Goal: Task Accomplishment & Management: Manage account settings

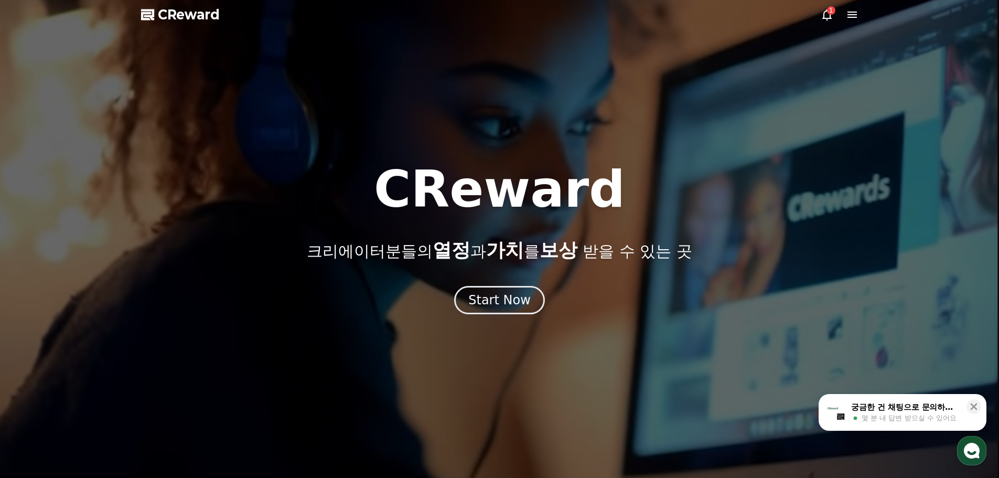
click at [825, 20] on icon at bounding box center [826, 14] width 13 height 13
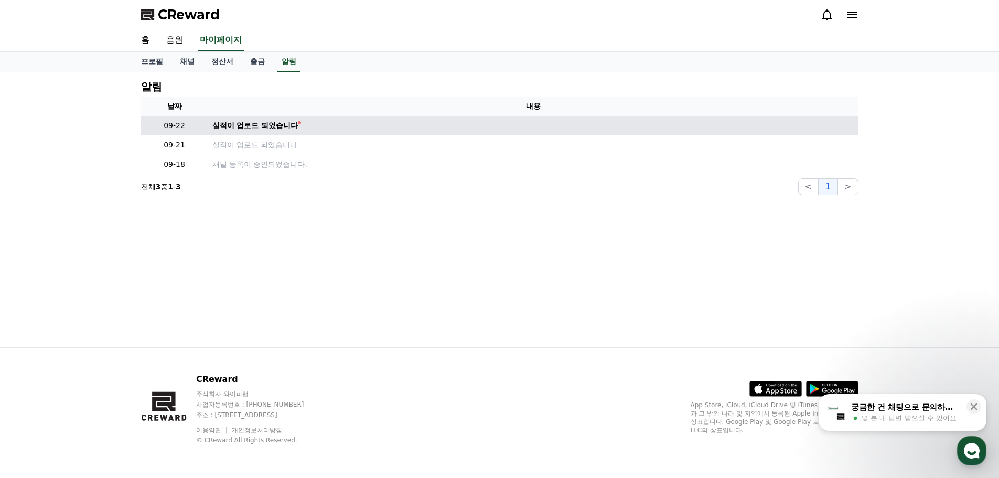
click at [256, 122] on div "실적이 업로드 되었습니다" at bounding box center [255, 125] width 86 height 11
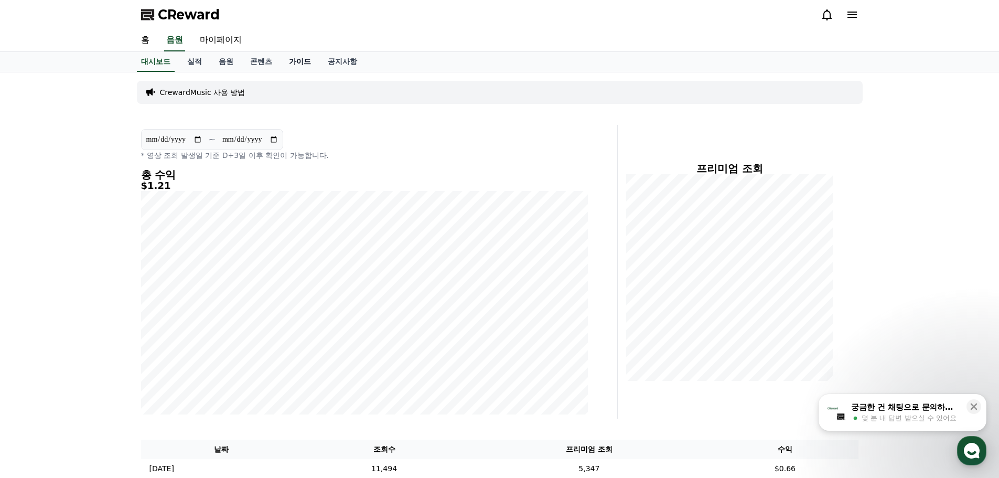
click at [307, 66] on link "가이드" at bounding box center [299, 62] width 39 height 20
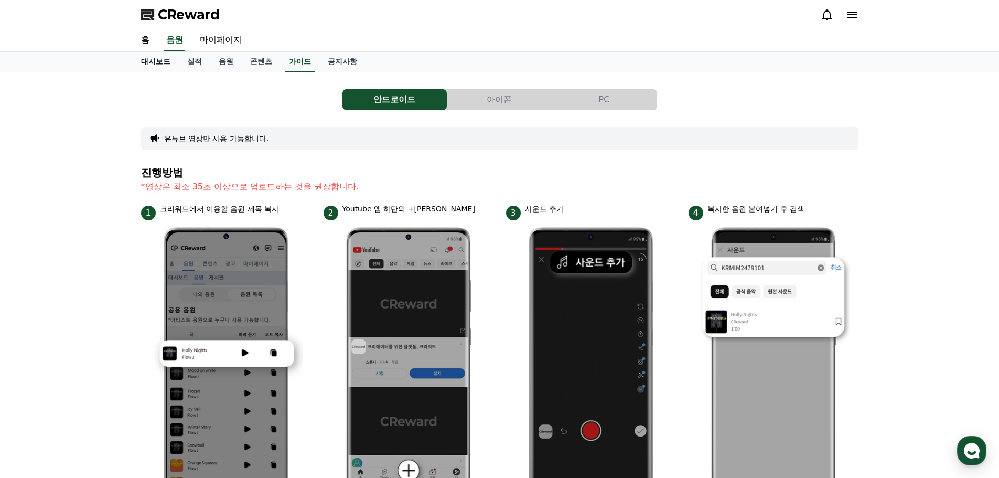
click at [159, 64] on link "대시보드" at bounding box center [156, 62] width 46 height 20
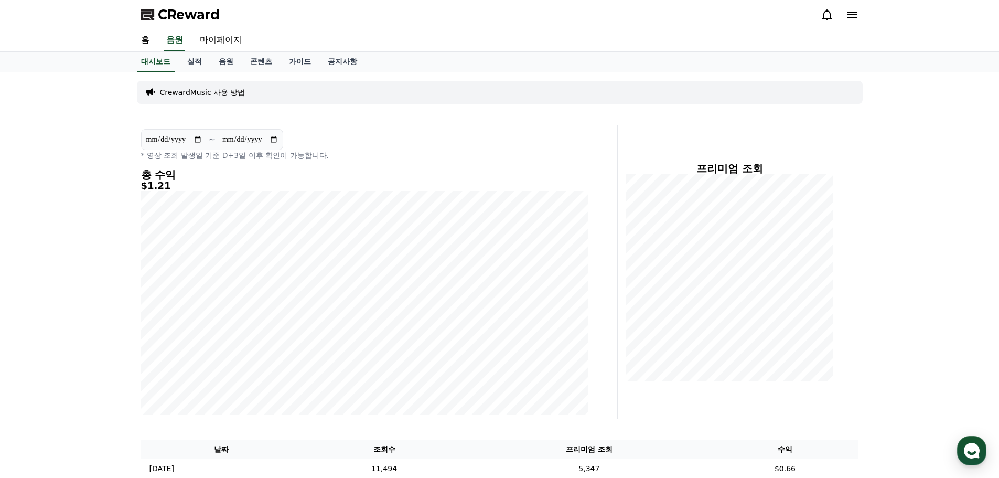
click at [249, 90] on div "CrewardMusic 사용 방법" at bounding box center [500, 92] width 726 height 23
click at [195, 67] on link "실적" at bounding box center [194, 62] width 31 height 20
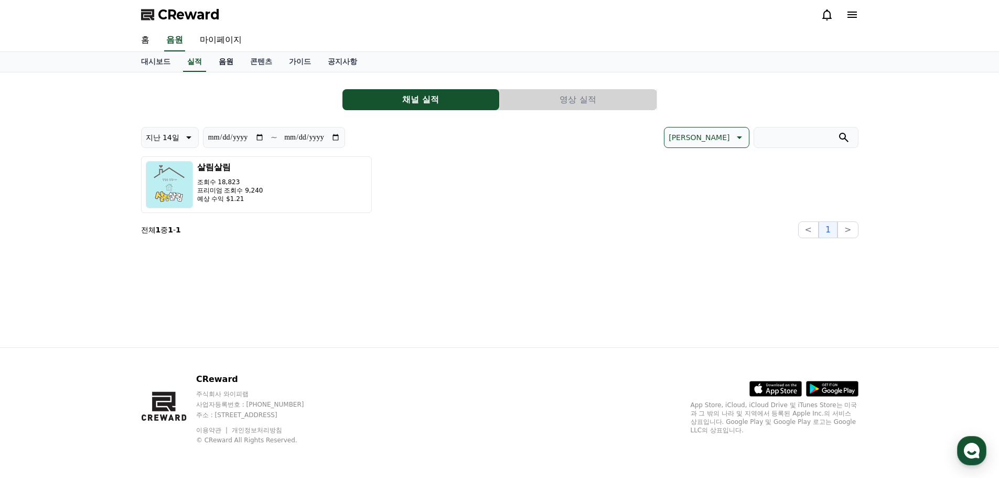
click at [221, 66] on link "음원" at bounding box center [225, 62] width 31 height 20
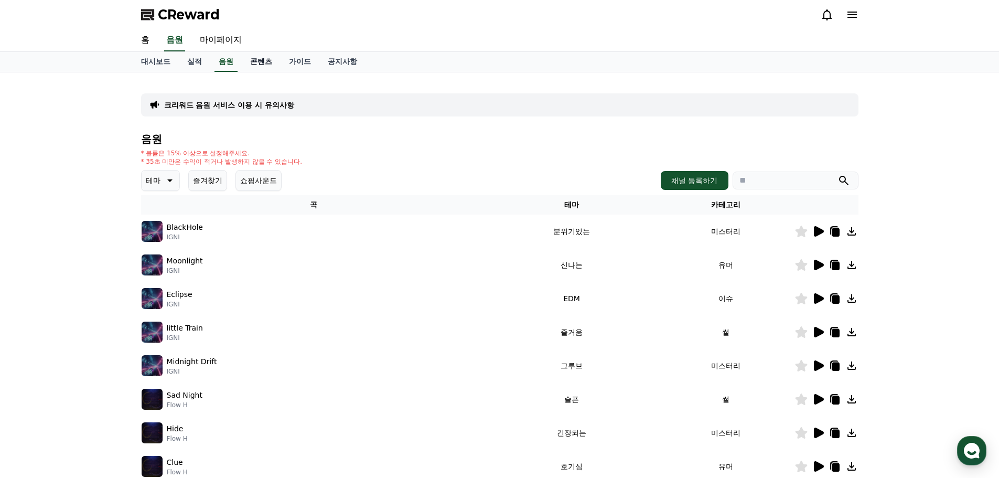
click at [258, 61] on link "콘텐츠" at bounding box center [261, 62] width 39 height 20
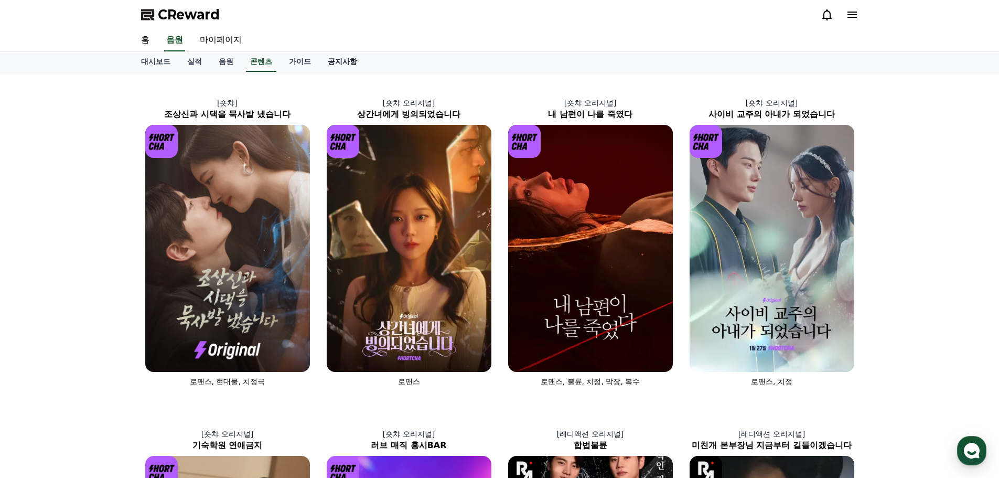
click at [345, 61] on link "공지사항" at bounding box center [342, 62] width 46 height 20
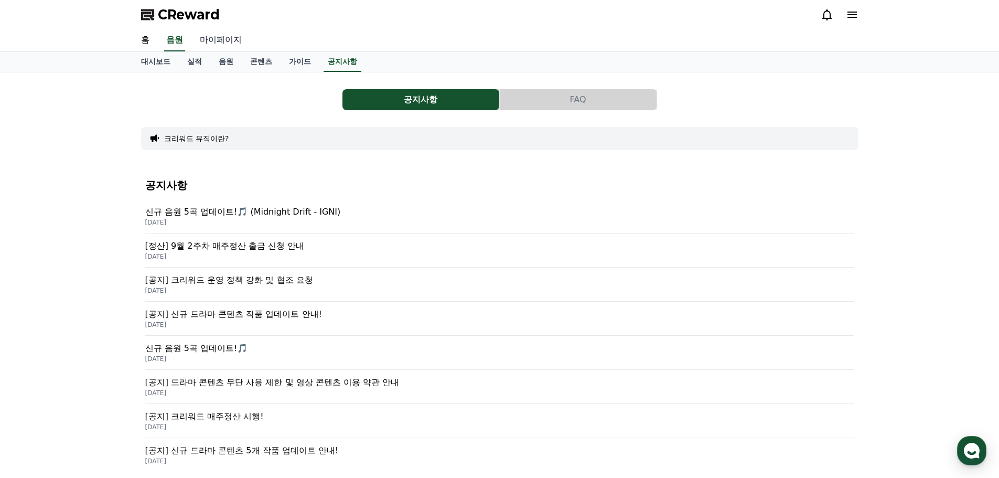
click at [229, 36] on link "마이페이지" at bounding box center [220, 40] width 59 height 22
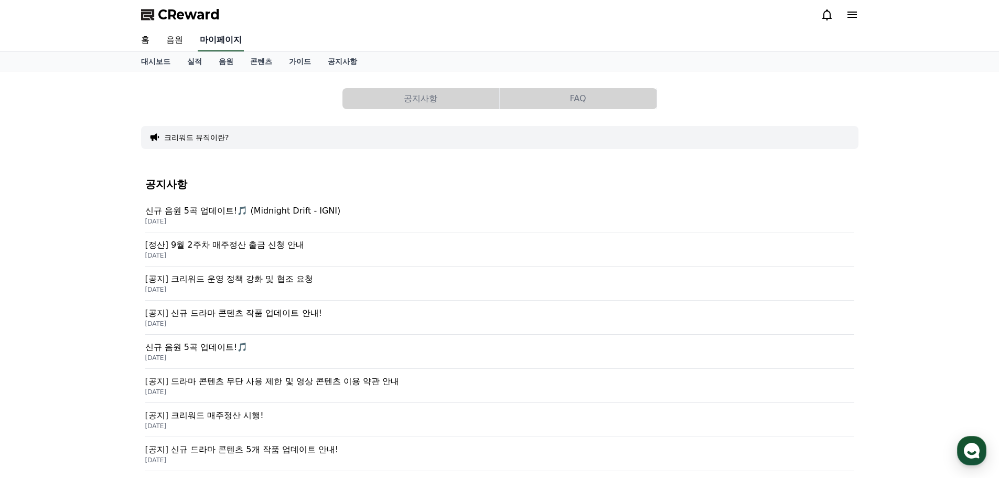
select select "**********"
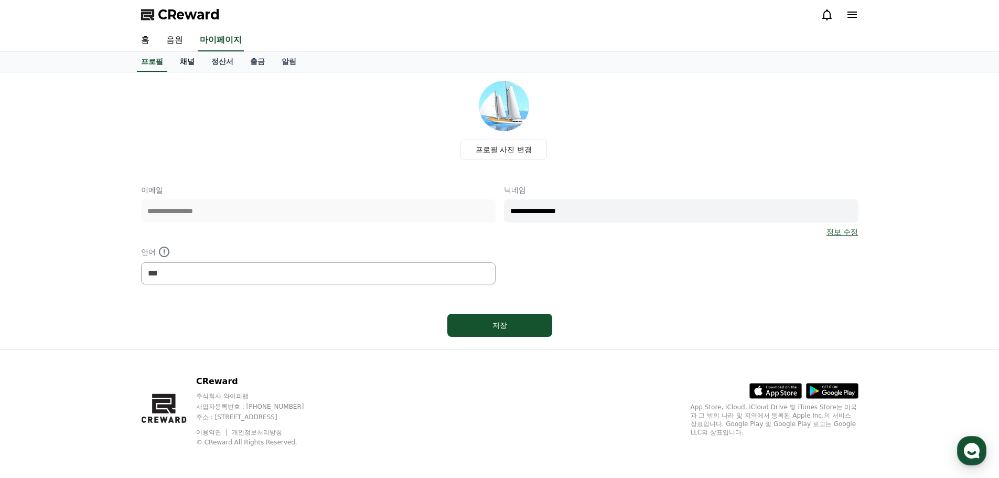
click at [182, 63] on link "채널" at bounding box center [186, 62] width 31 height 20
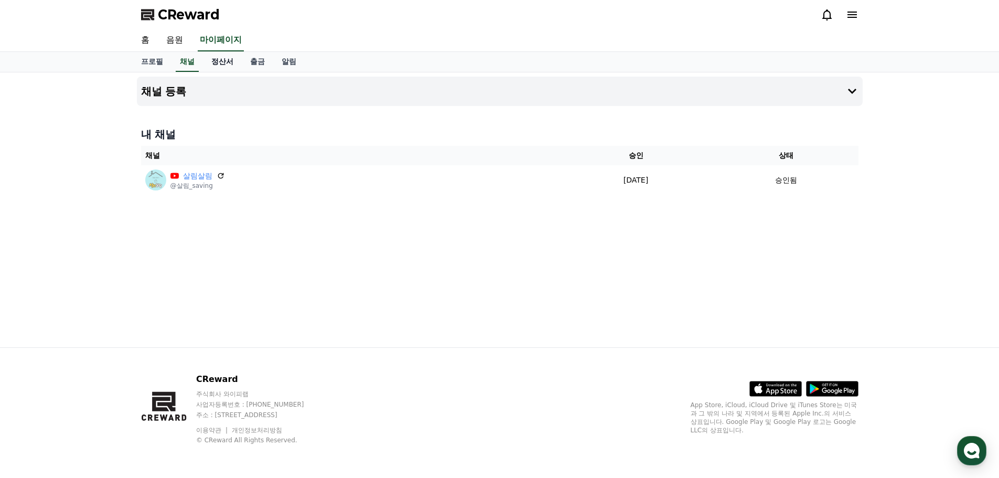
click at [217, 62] on link "정산서" at bounding box center [222, 62] width 39 height 20
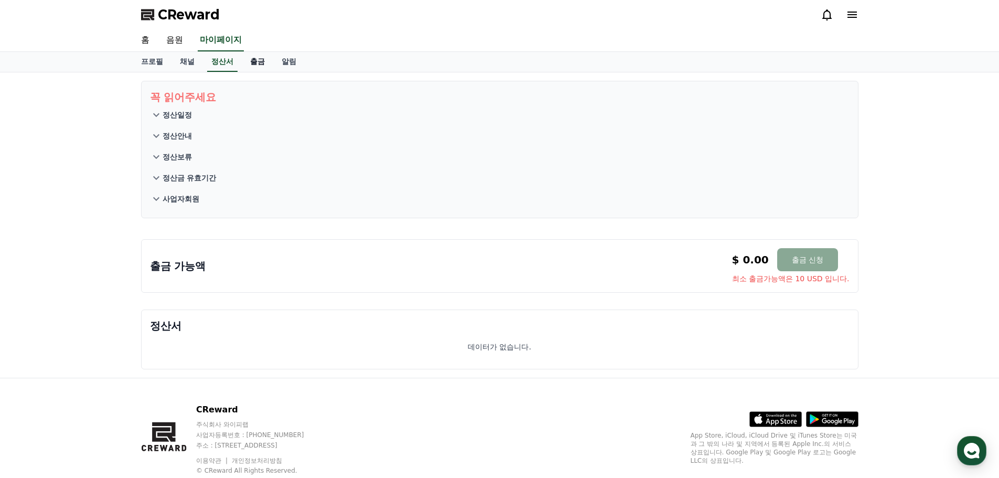
click at [257, 64] on link "출금" at bounding box center [257, 62] width 31 height 20
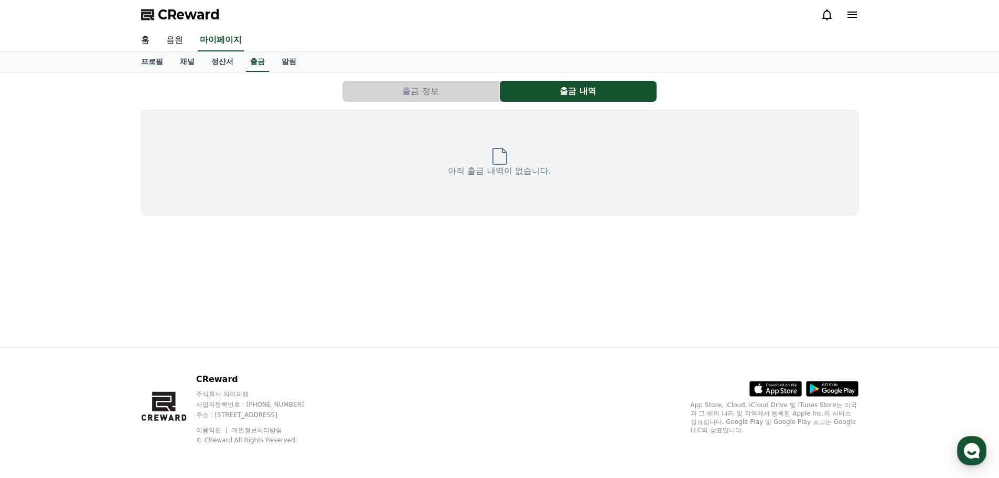
click at [86, 138] on div "출금 정보 출금 내역 아직 출금 내역이 없습니다." at bounding box center [499, 209] width 999 height 275
click at [141, 36] on link "홈" at bounding box center [145, 40] width 25 height 22
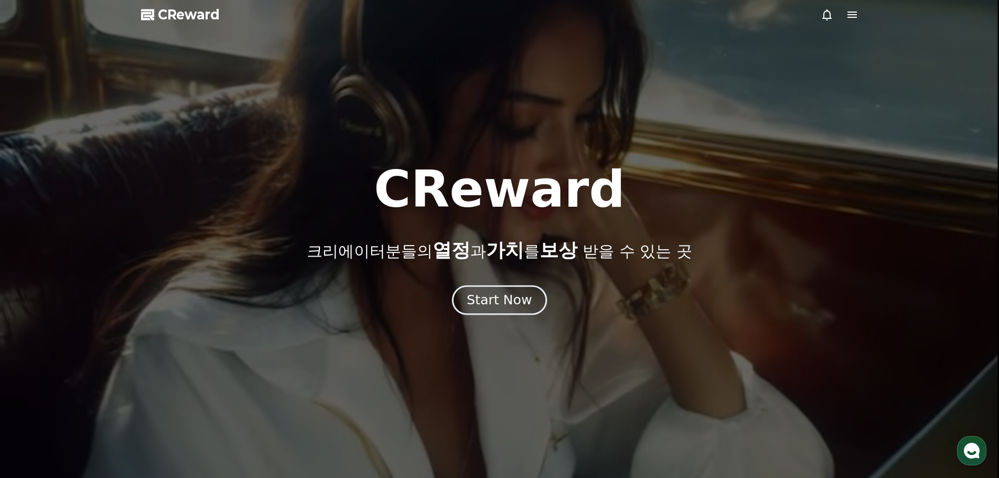
click at [505, 300] on div "Start Now" at bounding box center [499, 300] width 65 height 18
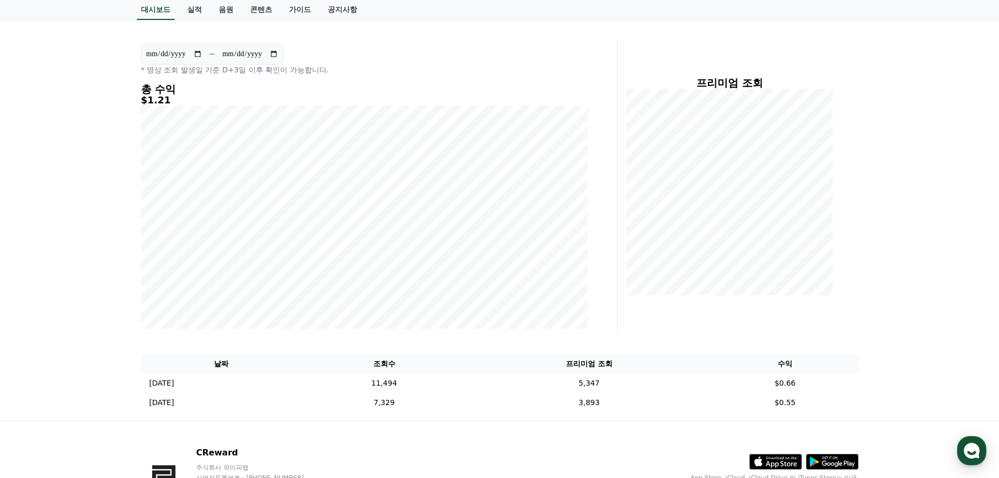
scroll to position [88, 0]
click at [85, 83] on div "**********" at bounding box center [499, 202] width 999 height 434
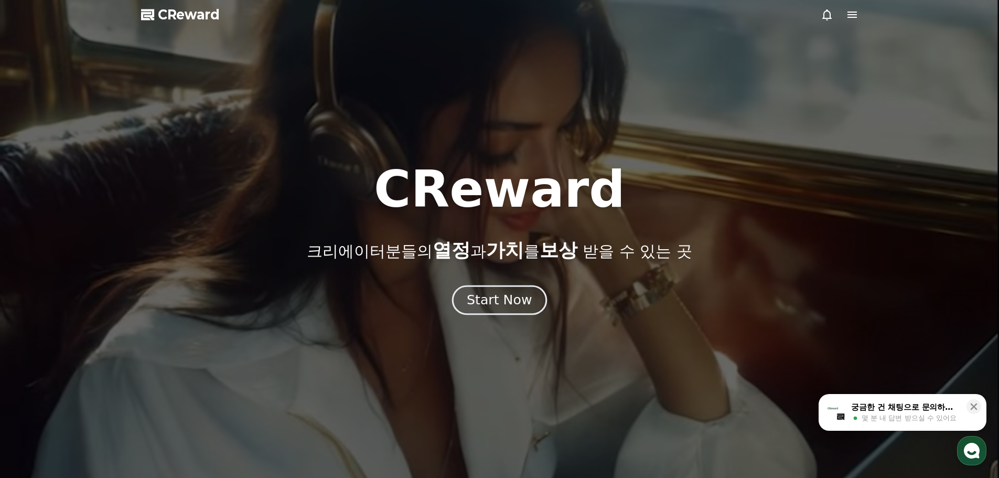
drag, startPoint x: 0, startPoint y: 0, endPoint x: 491, endPoint y: 302, distance: 576.9
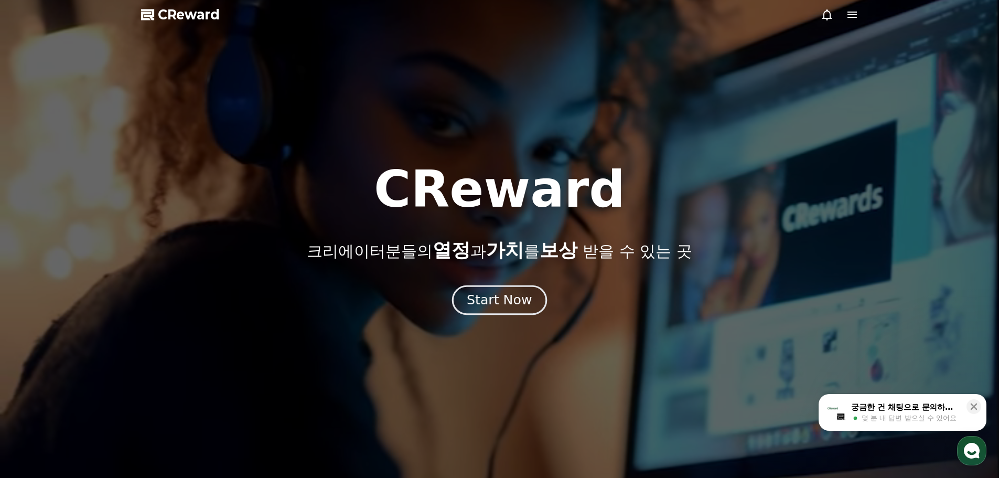
click at [491, 302] on div "Start Now" at bounding box center [499, 300] width 65 height 18
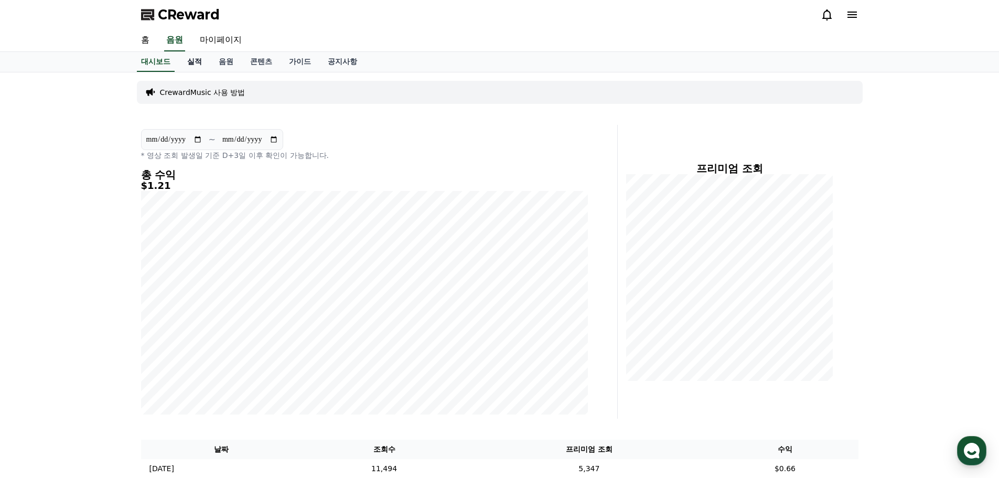
click at [193, 61] on link "실적" at bounding box center [194, 62] width 31 height 20
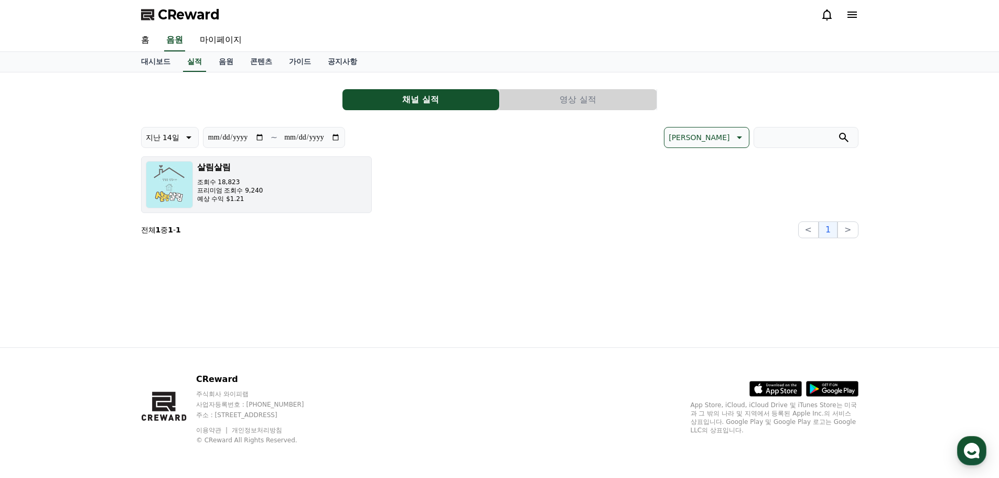
click at [255, 192] on p "프리미엄 조회수 9,240" at bounding box center [230, 190] width 66 height 8
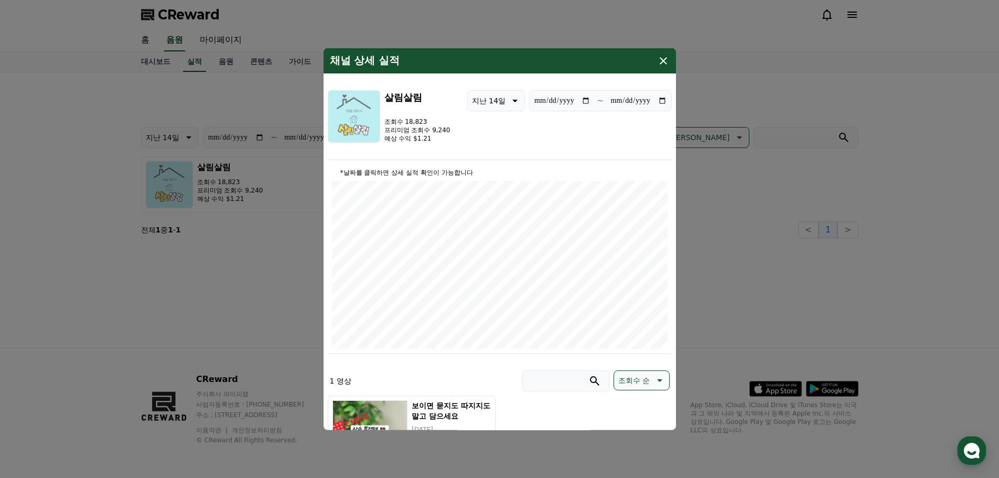
click at [664, 59] on icon "modal" at bounding box center [663, 60] width 13 height 13
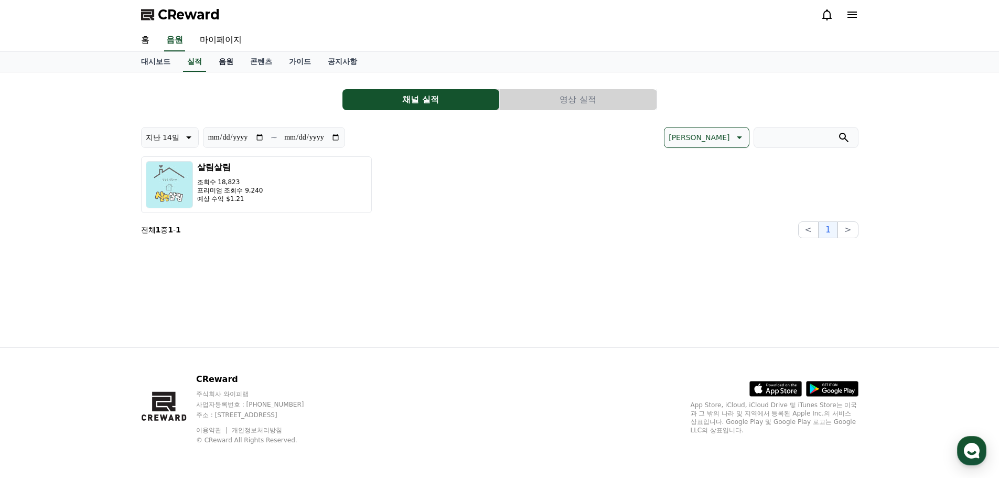
click at [234, 64] on link "음원" at bounding box center [225, 62] width 31 height 20
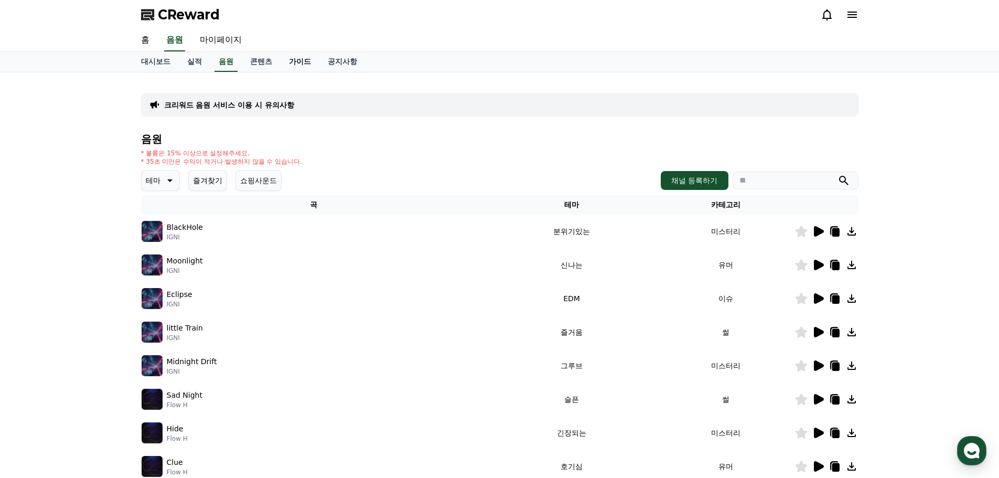
click at [282, 63] on link "가이드" at bounding box center [299, 62] width 39 height 20
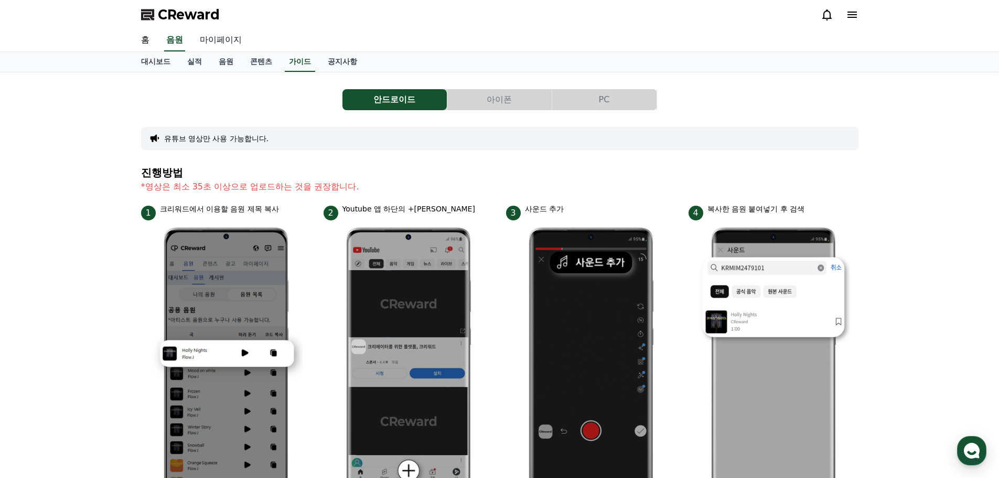
click at [231, 41] on link "마이페이지" at bounding box center [220, 40] width 59 height 22
select select "**********"
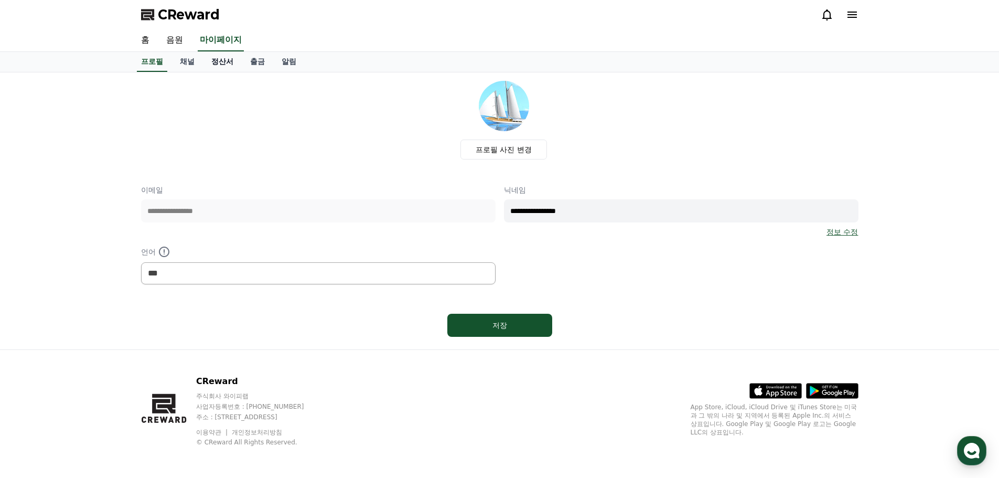
click at [214, 62] on link "정산서" at bounding box center [222, 62] width 39 height 20
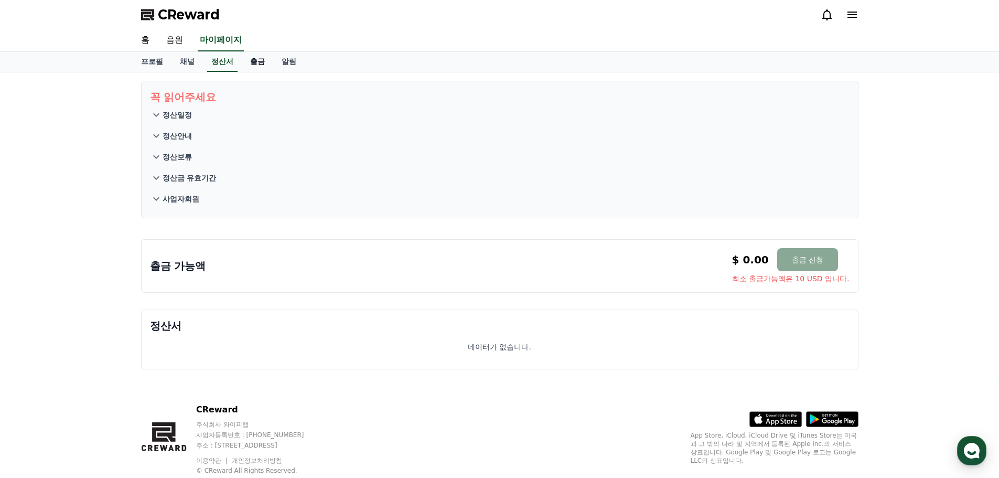
click at [259, 62] on link "출금" at bounding box center [257, 62] width 31 height 20
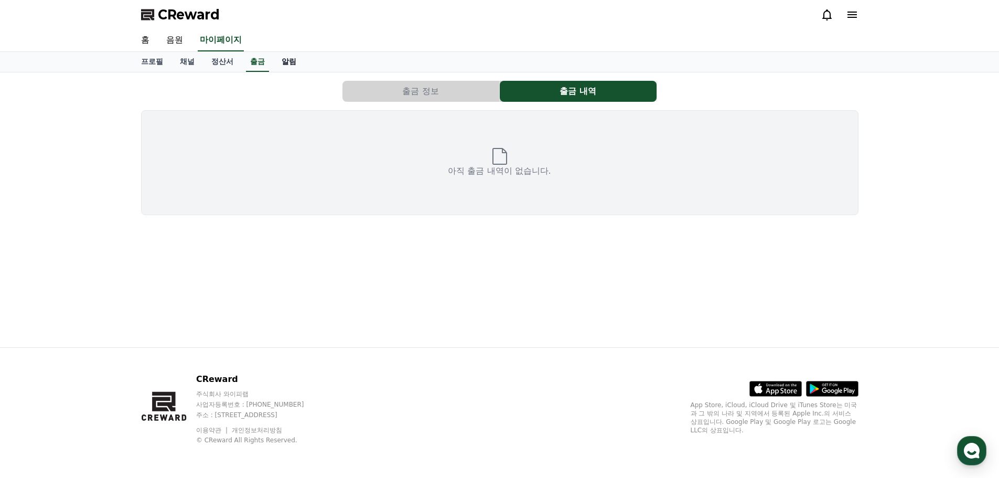
click at [284, 62] on link "알림" at bounding box center [288, 62] width 31 height 20
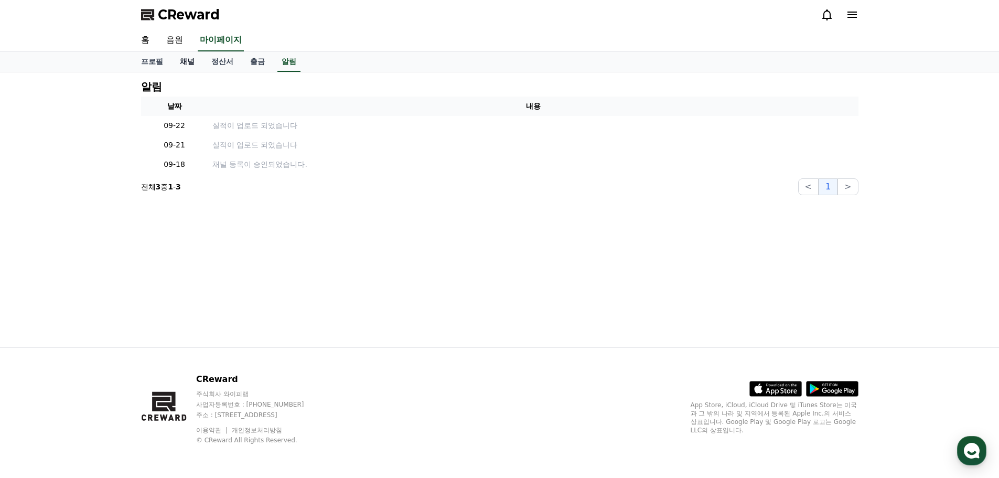
click at [192, 70] on link "채널" at bounding box center [186, 62] width 31 height 20
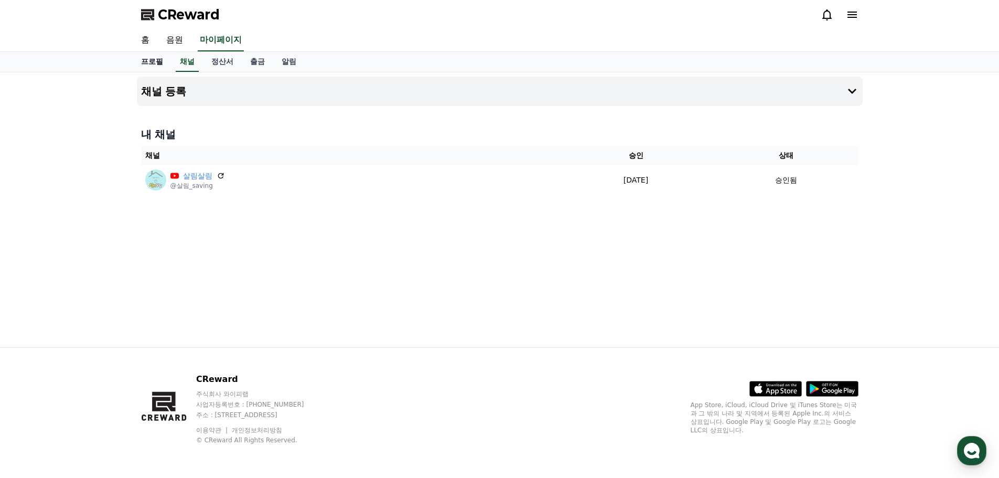
click at [158, 66] on link "프로필" at bounding box center [152, 62] width 39 height 20
select select "**********"
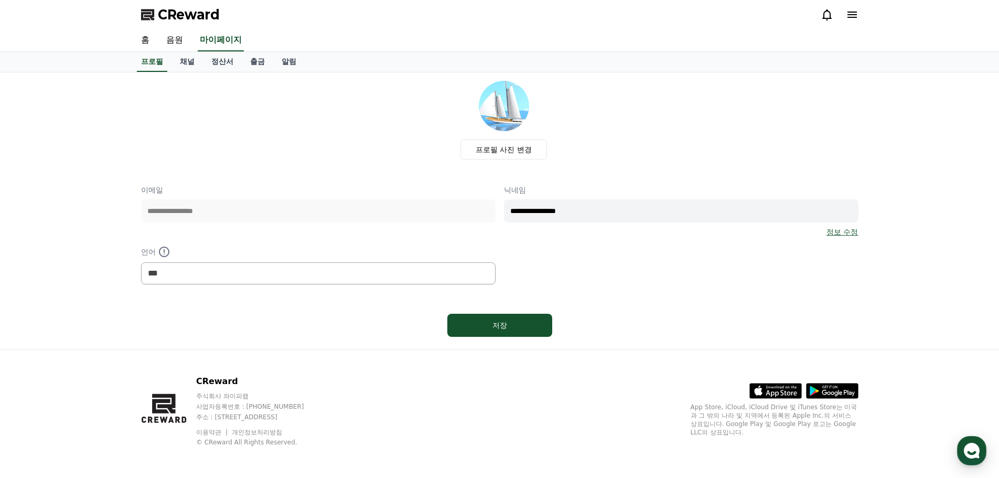
click at [182, 18] on span "CReward" at bounding box center [189, 14] width 62 height 17
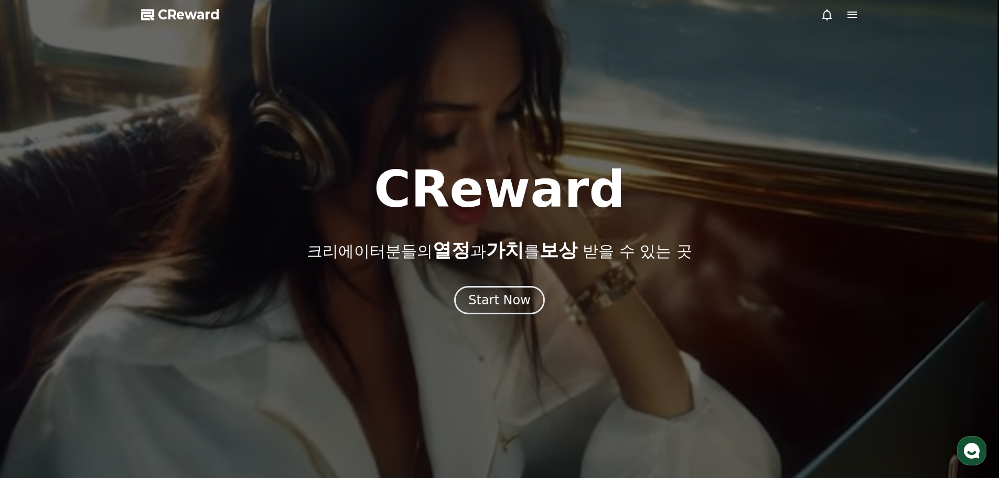
click at [799, 146] on div at bounding box center [499, 239] width 999 height 478
